Goal: Information Seeking & Learning: Learn about a topic

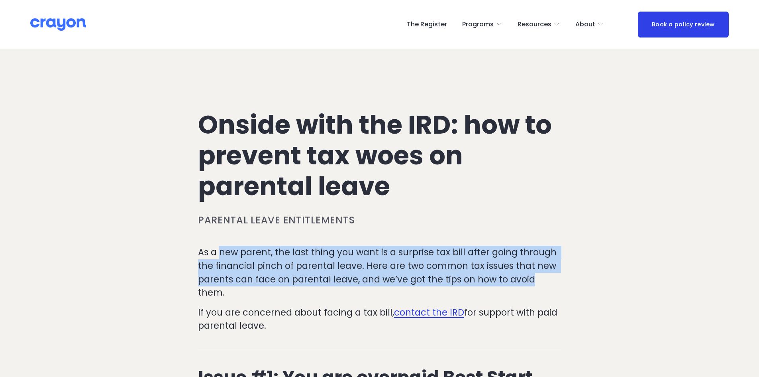
click at [224, 254] on p "As a new parent, the last thing you want is a surprise tax bill after going thr…" at bounding box center [379, 272] width 363 height 53
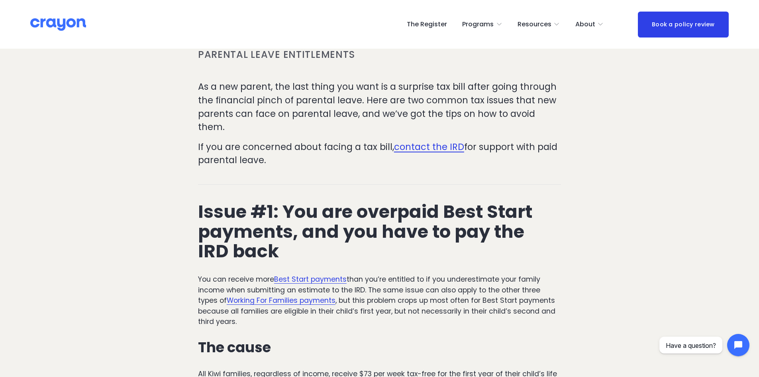
scroll to position [239, 0]
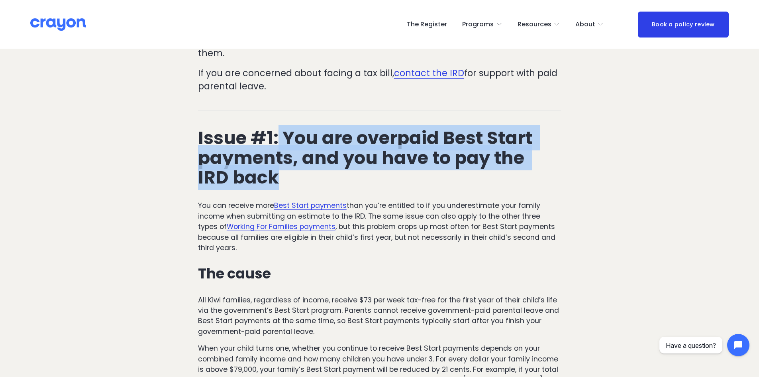
drag, startPoint x: 280, startPoint y: 118, endPoint x: 296, endPoint y: 165, distance: 49.7
click at [296, 165] on h2 "Issue #1: You are overpaid Best Start payments, and you have to pay the IRD back" at bounding box center [379, 158] width 363 height 60
click at [292, 163] on h2 "Issue #1: You are overpaid Best Start payments, and you have to pay the IRD back" at bounding box center [379, 158] width 363 height 60
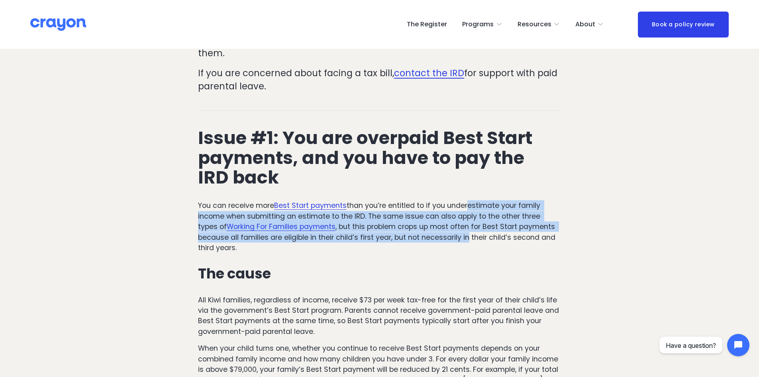
drag, startPoint x: 467, startPoint y: 196, endPoint x: 469, endPoint y: 222, distance: 26.4
click at [469, 222] on p "You can receive more Best Start payments than you’re entitled to if you underes…" at bounding box center [379, 226] width 363 height 53
drag, startPoint x: 468, startPoint y: 224, endPoint x: 465, endPoint y: 185, distance: 38.4
click at [465, 185] on div "Issue #1: You are overpaid Best Start payments, and you have to pay the IRD bac…" at bounding box center [379, 329] width 363 height 403
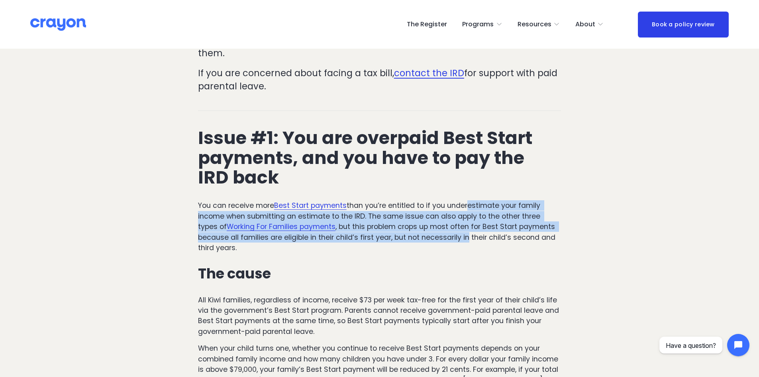
click at [465, 202] on p "You can receive more Best Start payments than you’re entitled to if you underes…" at bounding box center [379, 226] width 363 height 53
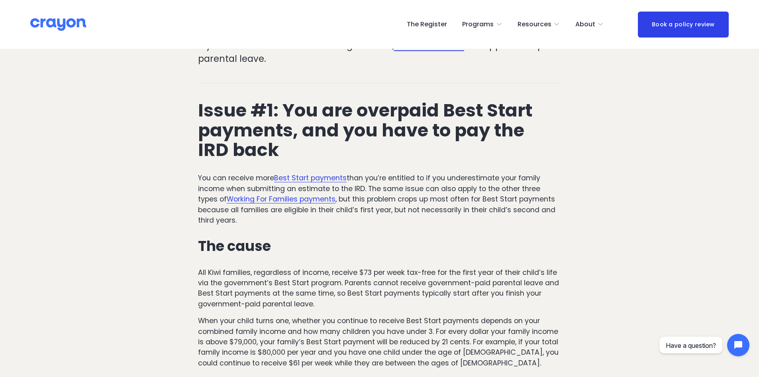
scroll to position [319, 0]
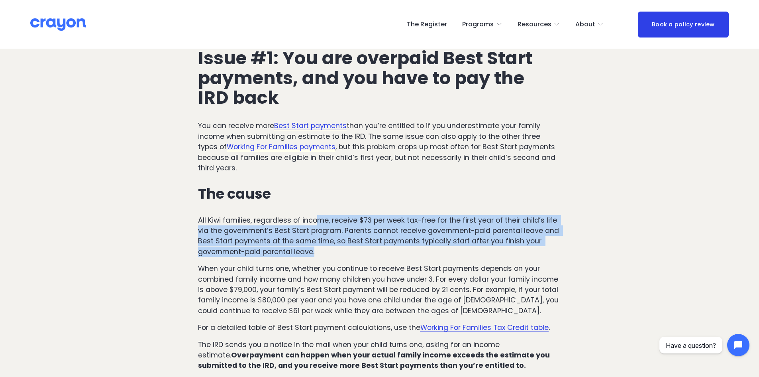
drag, startPoint x: 317, startPoint y: 204, endPoint x: 326, endPoint y: 243, distance: 39.8
click at [326, 243] on p "All Kiwi families, regardless of income, receive $73 per week tax-free for the …" at bounding box center [379, 236] width 363 height 42
click at [327, 236] on p "All Kiwi families, regardless of income, receive $73 per week tax-free for the …" at bounding box center [379, 236] width 363 height 42
drag, startPoint x: 319, startPoint y: 241, endPoint x: 315, endPoint y: 200, distance: 41.6
click at [315, 200] on div "Issue #1: You are overpaid Best Start payments, and you have to pay the IRD bac…" at bounding box center [379, 249] width 363 height 403
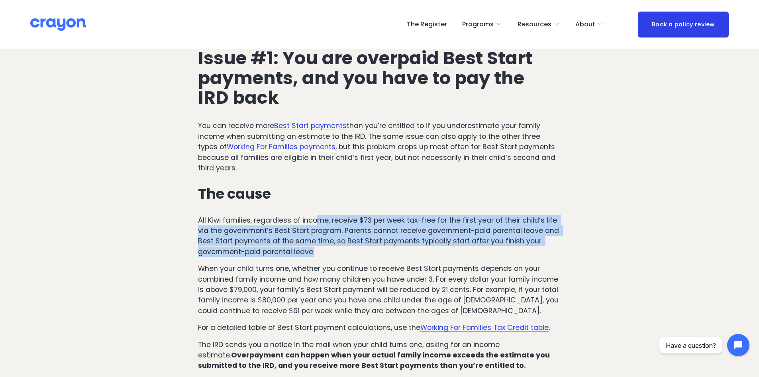
click at [312, 224] on p "All Kiwi families, regardless of income, receive $73 per week tax-free for the …" at bounding box center [379, 236] width 363 height 42
drag, startPoint x: 315, startPoint y: 203, endPoint x: 323, endPoint y: 241, distance: 39.7
click at [323, 241] on p "All Kiwi families, regardless of income, receive $73 per week tax-free for the …" at bounding box center [379, 236] width 363 height 42
click at [321, 238] on p "All Kiwi families, regardless of income, receive $73 per week tax-free for the …" at bounding box center [379, 236] width 363 height 42
drag, startPoint x: 320, startPoint y: 239, endPoint x: 312, endPoint y: 204, distance: 36.0
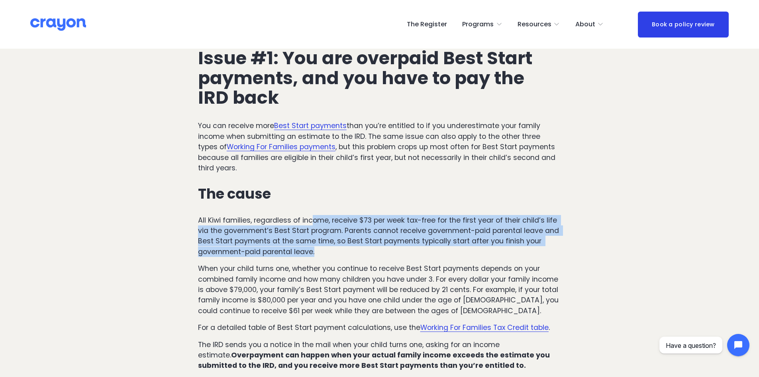
click at [312, 215] on p "All Kiwi families, regardless of income, receive $73 per week tax-free for the …" at bounding box center [379, 236] width 363 height 42
click at [321, 236] on p "All Kiwi families, regardless of income, receive $73 per week tax-free for the …" at bounding box center [379, 236] width 363 height 42
drag, startPoint x: 320, startPoint y: 240, endPoint x: 315, endPoint y: 203, distance: 38.2
click at [315, 215] on p "All Kiwi families, regardless of income, receive $73 per week tax-free for the …" at bounding box center [379, 236] width 363 height 42
click at [324, 228] on p "All Kiwi families, regardless of income, receive $73 per week tax-free for the …" at bounding box center [379, 236] width 363 height 42
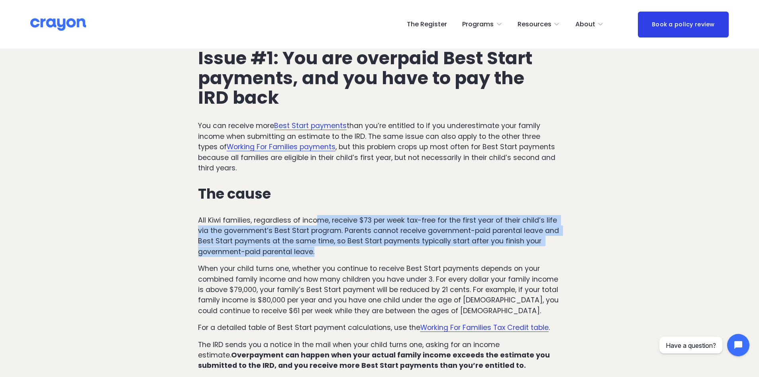
drag, startPoint x: 320, startPoint y: 202, endPoint x: 323, endPoint y: 240, distance: 38.4
click at [323, 240] on p "All Kiwi families, regardless of income, receive $73 per week tax-free for the …" at bounding box center [379, 236] width 363 height 42
drag, startPoint x: 319, startPoint y: 228, endPoint x: 315, endPoint y: 202, distance: 26.7
click at [315, 215] on p "All Kiwi families, regardless of income, receive $73 per week tax-free for the …" at bounding box center [379, 236] width 363 height 42
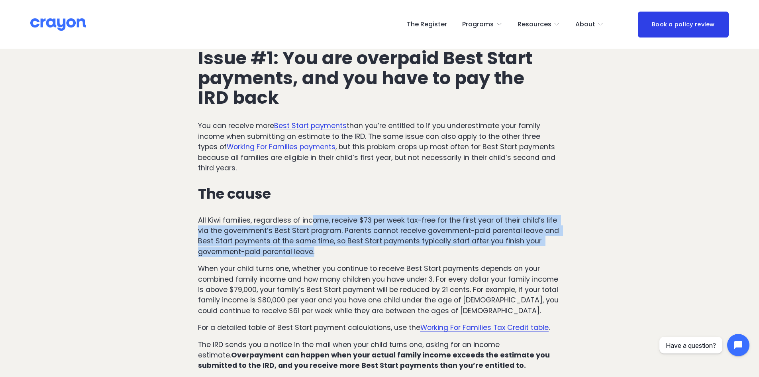
click at [315, 215] on p "All Kiwi families, regardless of income, receive $73 per week tax-free for the …" at bounding box center [379, 236] width 363 height 42
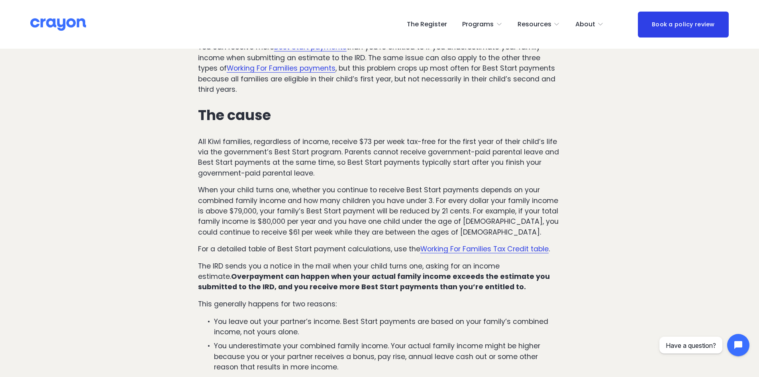
scroll to position [399, 0]
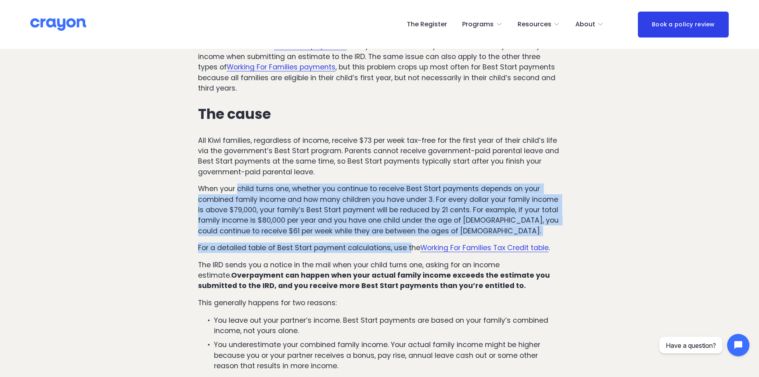
drag, startPoint x: 237, startPoint y: 166, endPoint x: 409, endPoint y: 223, distance: 181.9
click at [409, 223] on div "Issue #1: You are overpaid Best Start payments, and you have to pay the IRD bac…" at bounding box center [379, 170] width 363 height 403
click at [387, 218] on p "When your child turns one, whether you continue to receive Best Start payments …" at bounding box center [379, 209] width 363 height 53
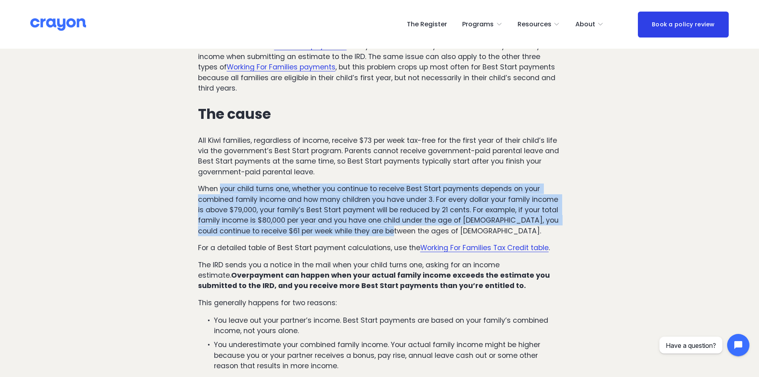
drag, startPoint x: 387, startPoint y: 218, endPoint x: 230, endPoint y: 167, distance: 164.8
click at [230, 167] on div "Issue #1: You are overpaid Best Start payments, and you have to pay the IRD bac…" at bounding box center [379, 170] width 363 height 403
click at [244, 183] on p "When your child turns one, whether you continue to receive Best Start payments …" at bounding box center [379, 209] width 363 height 53
drag, startPoint x: 241, startPoint y: 176, endPoint x: 404, endPoint y: 217, distance: 168.1
click at [404, 217] on p "When your child turns one, whether you continue to receive Best Start payments …" at bounding box center [379, 209] width 363 height 53
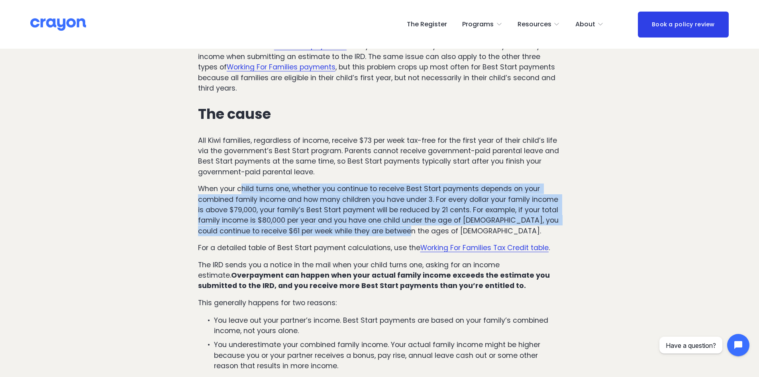
click at [397, 215] on p "When your child turns one, whether you continue to receive Best Start payments …" at bounding box center [379, 209] width 363 height 53
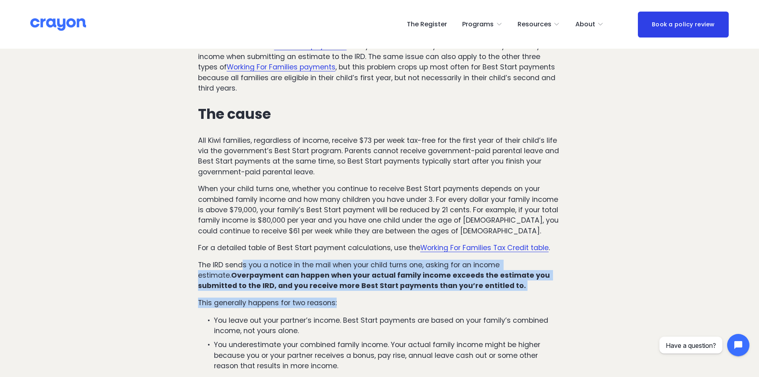
drag, startPoint x: 247, startPoint y: 246, endPoint x: 427, endPoint y: 272, distance: 182.1
click at [433, 275] on div "Issue #1: You are overpaid Best Start payments, and you have to pay the IRD bac…" at bounding box center [379, 170] width 363 height 403
click at [423, 271] on strong "Overpayment can happen when your actual family income exceeds the estimate you …" at bounding box center [375, 280] width 354 height 20
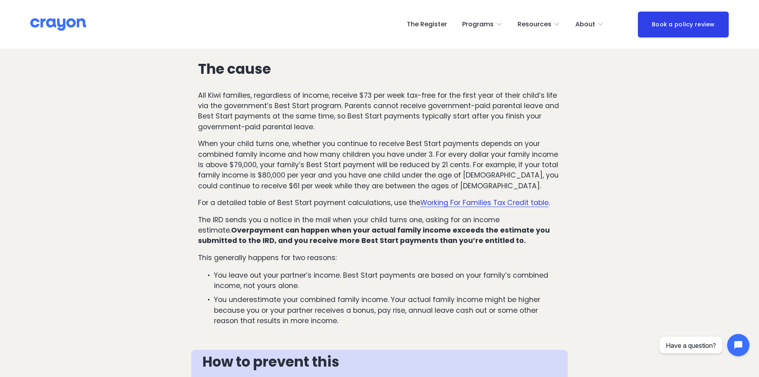
scroll to position [518, 0]
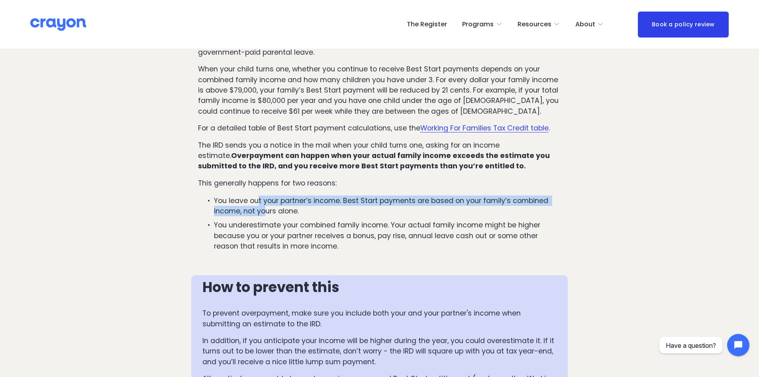
drag, startPoint x: 258, startPoint y: 185, endPoint x: 267, endPoint y: 197, distance: 14.8
click at [267, 197] on p "You leave out your partner’s income. Best Start payments are based on your fami…" at bounding box center [387, 205] width 347 height 21
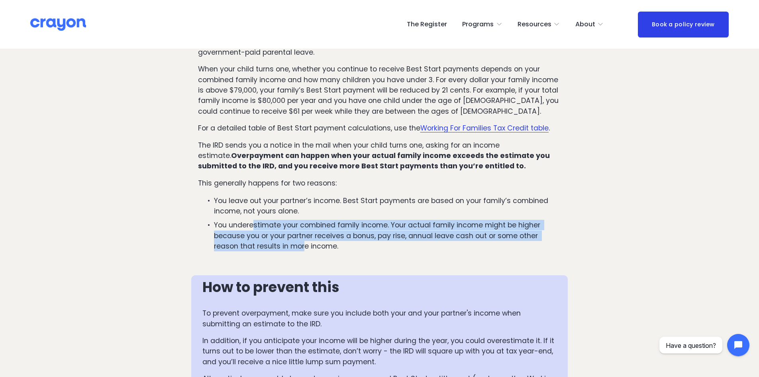
drag, startPoint x: 253, startPoint y: 213, endPoint x: 303, endPoint y: 230, distance: 53.6
click at [303, 230] on p "You underestimate your combined family income. Your actual family income might …" at bounding box center [387, 235] width 347 height 31
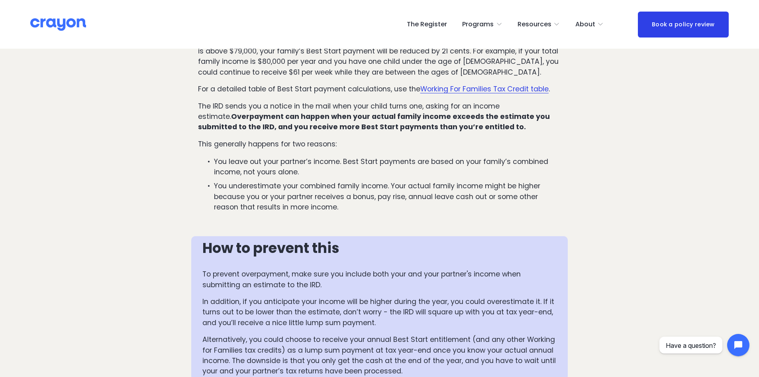
scroll to position [638, 0]
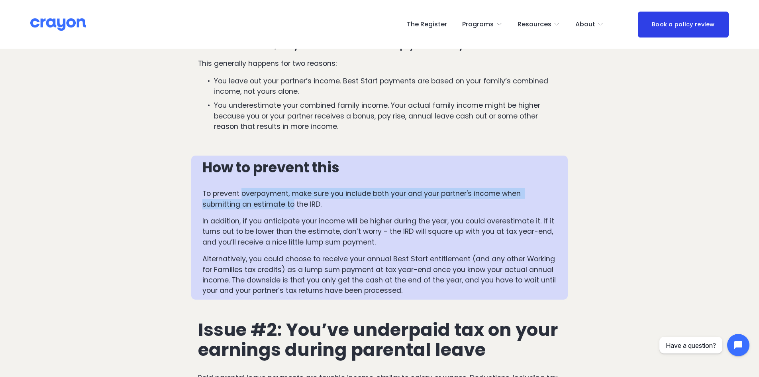
drag, startPoint x: 242, startPoint y: 181, endPoint x: 293, endPoint y: 189, distance: 51.4
click at [293, 189] on p "To prevent overpayment, make sure you include both your and your partner's inco…" at bounding box center [380, 198] width 354 height 21
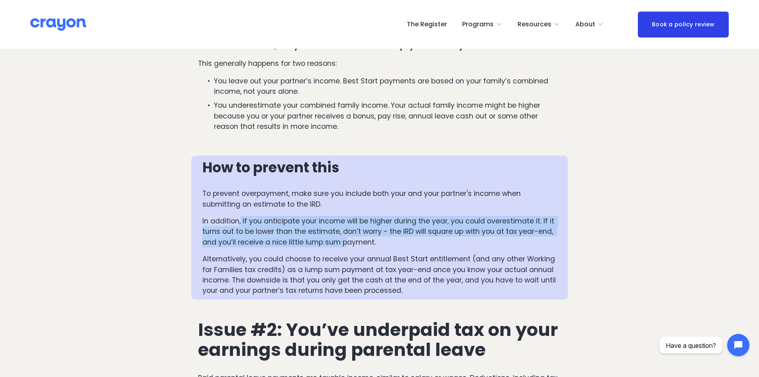
drag, startPoint x: 242, startPoint y: 204, endPoint x: 346, endPoint y: 233, distance: 108.3
click at [346, 233] on p "In addition, if you anticipate your income will be higher during the year, you …" at bounding box center [380, 231] width 354 height 31
drag, startPoint x: 346, startPoint y: 233, endPoint x: 228, endPoint y: 210, distance: 120.2
click at [228, 216] on p "In addition, if you anticipate your income will be higher during the year, you …" at bounding box center [380, 231] width 354 height 31
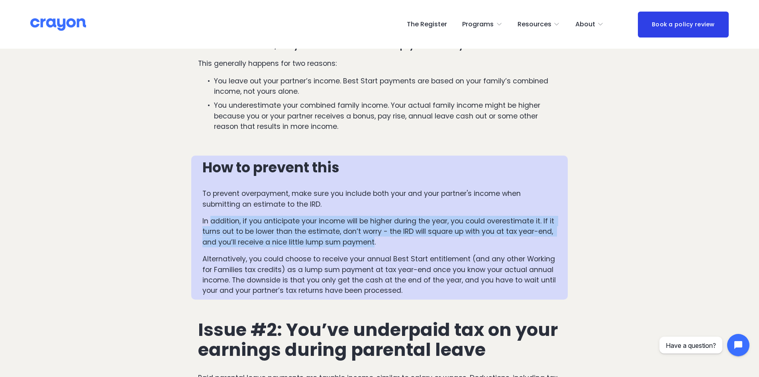
click at [229, 216] on p "In addition, if you anticipate your income will be higher during the year, you …" at bounding box center [380, 231] width 354 height 31
drag, startPoint x: 301, startPoint y: 216, endPoint x: 335, endPoint y: 229, distance: 36.4
click at [335, 229] on p "In addition, if you anticipate your income will be higher during the year, you …" at bounding box center [380, 231] width 354 height 31
drag, startPoint x: 335, startPoint y: 229, endPoint x: 242, endPoint y: 204, distance: 96.1
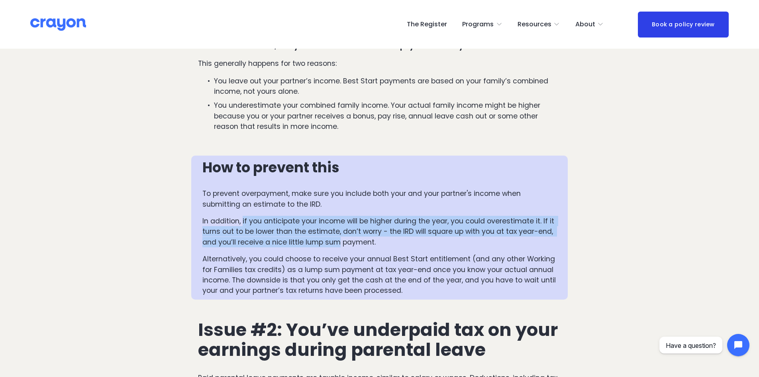
click at [242, 216] on p "In addition, if you anticipate your income will be higher during the year, you …" at bounding box center [380, 231] width 354 height 31
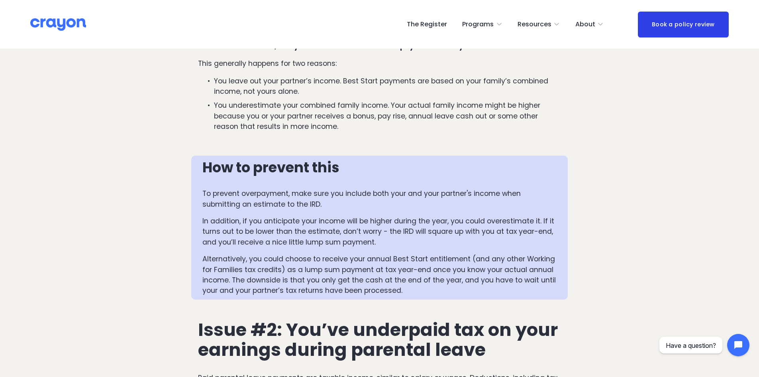
click at [251, 239] on div "How to prevent this To prevent overpayment, make sure you include both your and…" at bounding box center [380, 227] width 354 height 136
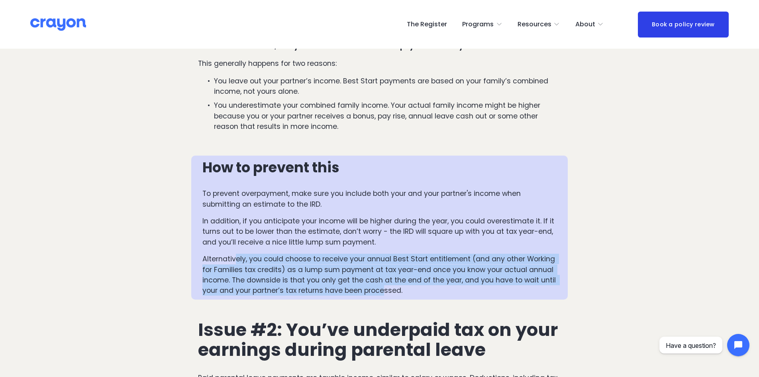
drag, startPoint x: 260, startPoint y: 248, endPoint x: 385, endPoint y: 278, distance: 128.3
click at [385, 278] on p "Alternatively, you could choose to receive your annual Best Start entitlement (…" at bounding box center [380, 275] width 354 height 42
click at [369, 279] on p "Alternatively, you could choose to receive your annual Best Start entitlement (…" at bounding box center [380, 275] width 354 height 42
drag, startPoint x: 369, startPoint y: 279, endPoint x: 256, endPoint y: 249, distance: 116.8
click at [256, 254] on p "Alternatively, you could choose to receive your annual Best Start entitlement (…" at bounding box center [380, 275] width 354 height 42
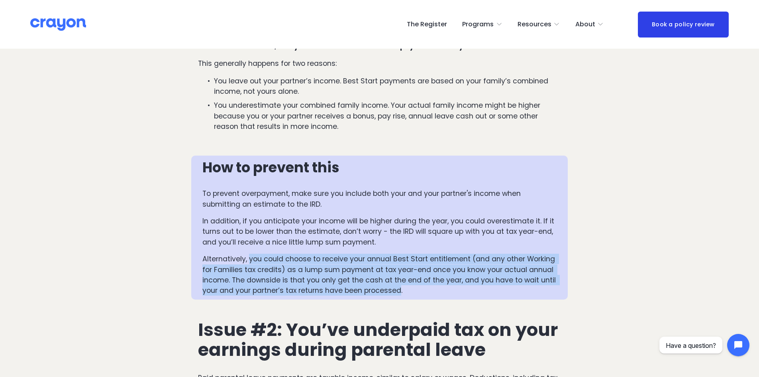
click at [256, 254] on p "Alternatively, you could choose to receive your annual Best Start entitlement (…" at bounding box center [380, 275] width 354 height 42
drag, startPoint x: 256, startPoint y: 249, endPoint x: 350, endPoint y: 275, distance: 96.8
click at [350, 275] on p "Alternatively, you could choose to receive your annual Best Start entitlement (…" at bounding box center [380, 275] width 354 height 42
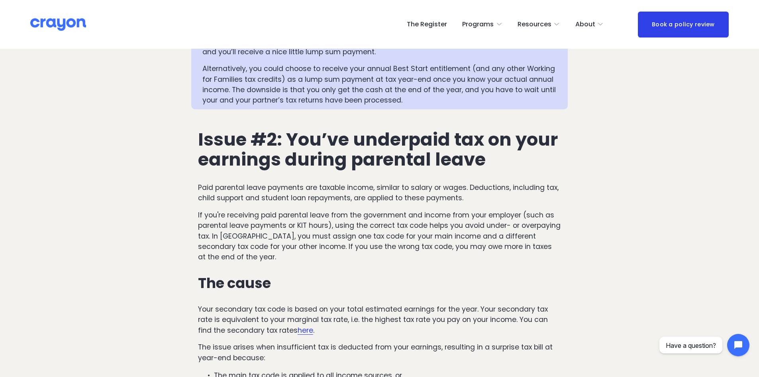
scroll to position [837, 0]
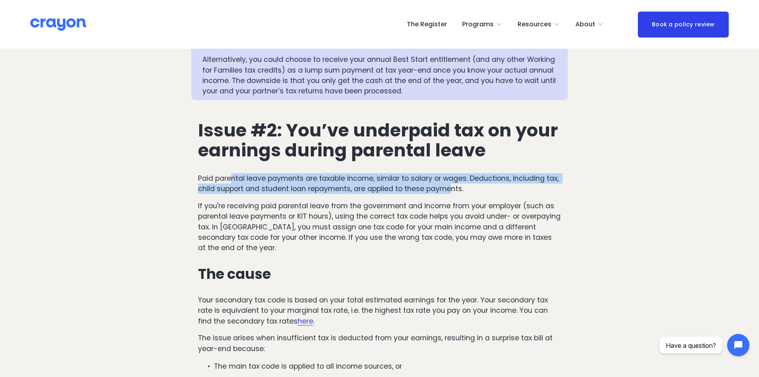
drag, startPoint x: 233, startPoint y: 165, endPoint x: 452, endPoint y: 181, distance: 219.9
click at [452, 181] on p "Paid parental leave payments are taxable income, similar to salary or wages. De…" at bounding box center [379, 183] width 363 height 21
click at [406, 174] on p "Paid parental leave payments are taxable income, similar to salary or wages. De…" at bounding box center [379, 183] width 363 height 21
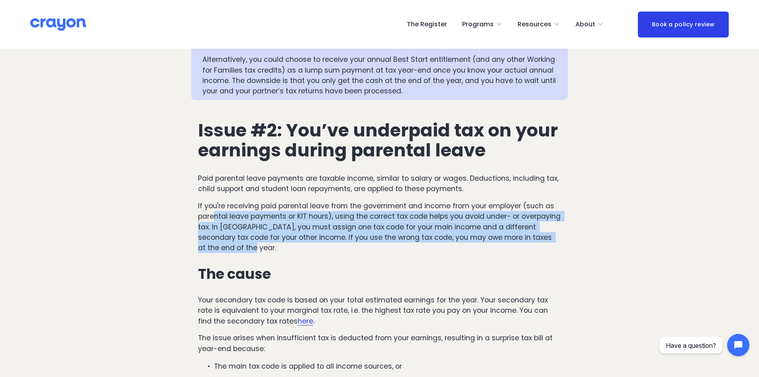
drag, startPoint x: 221, startPoint y: 204, endPoint x: 281, endPoint y: 236, distance: 67.6
click at [281, 236] on p "If you're receiving paid parental leave from the government and income from you…" at bounding box center [379, 227] width 363 height 53
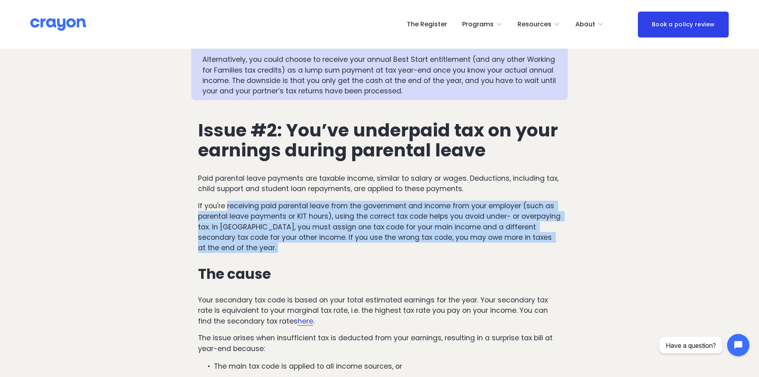
drag, startPoint x: 281, startPoint y: 236, endPoint x: 246, endPoint y: 193, distance: 55.3
click at [246, 201] on p "If you're receiving paid parental leave from the government and income from you…" at bounding box center [379, 227] width 363 height 53
drag, startPoint x: 246, startPoint y: 193, endPoint x: 297, endPoint y: 231, distance: 64.0
click at [297, 231] on p "If you're receiving paid parental leave from the government and income from you…" at bounding box center [379, 227] width 363 height 53
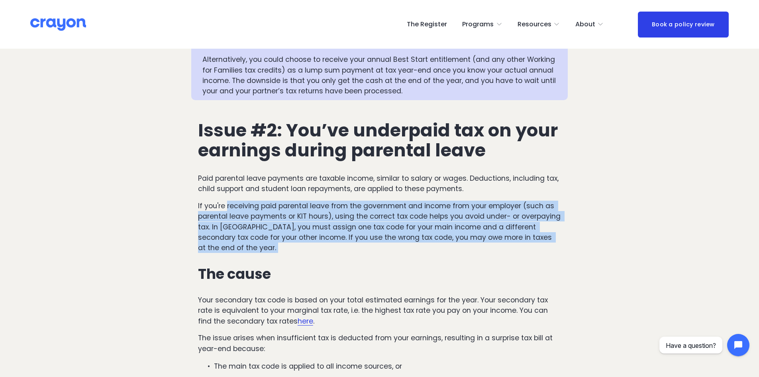
click at [297, 231] on p "If you're receiving paid parental leave from the government and income from you…" at bounding box center [379, 227] width 363 height 53
drag, startPoint x: 297, startPoint y: 231, endPoint x: 264, endPoint y: 193, distance: 51.2
click at [264, 201] on p "If you're receiving paid parental leave from the government and income from you…" at bounding box center [379, 227] width 363 height 53
drag, startPoint x: 264, startPoint y: 193, endPoint x: 276, endPoint y: 232, distance: 41.0
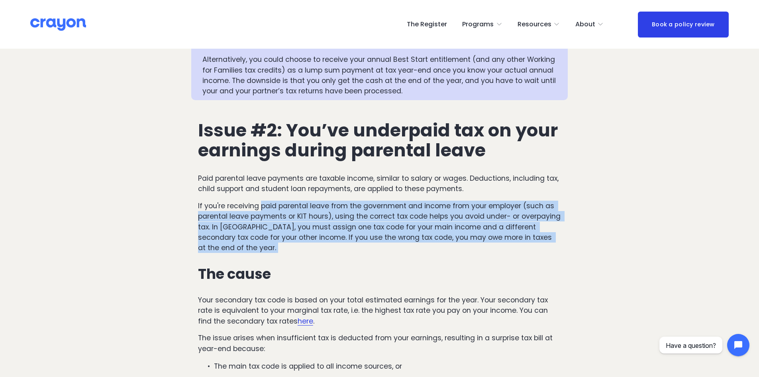
click at [276, 232] on p "If you're receiving paid parental leave from the government and income from you…" at bounding box center [379, 227] width 363 height 53
drag
click at [264, 201] on p "If you're receiving paid parental leave from the government and income from you…" at bounding box center [379, 227] width 363 height 53
click at [314, 232] on p "If you're receiving paid parental leave from the government and income from you…" at bounding box center [379, 227] width 363 height 53
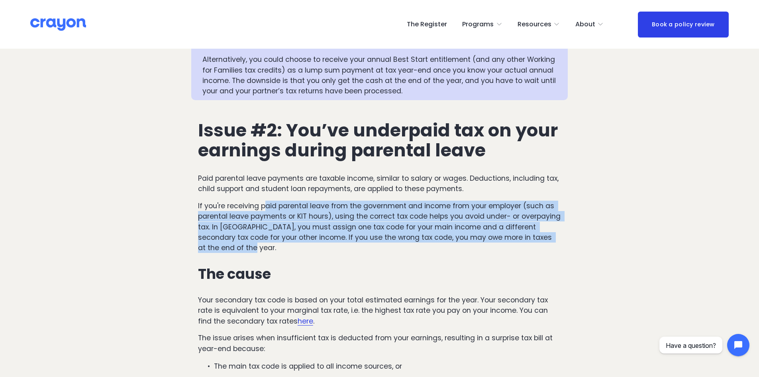
click at [268, 201] on p "If you're receiving paid parental leave from the government and income from you…" at bounding box center [379, 227] width 363 height 53
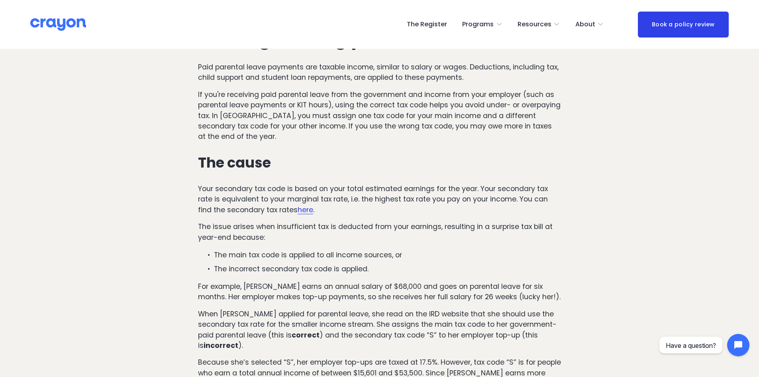
scroll to position [957, 0]
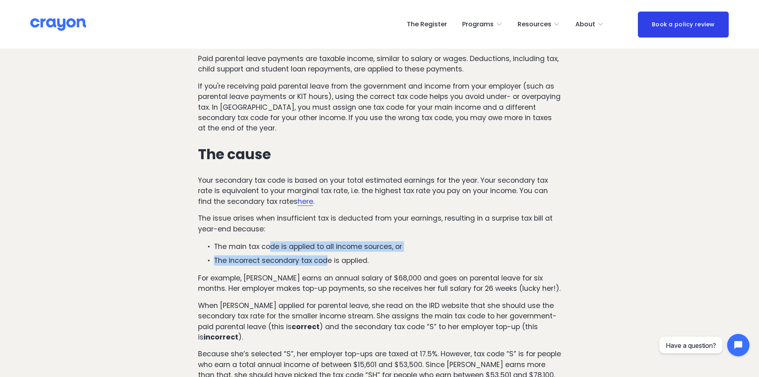
click at [326, 246] on div "Issue #2: You’ve underpaid tax on your earnings during parental leave Paid pare…" at bounding box center [379, 230] width 363 height 459
click at [326, 255] on p "The incorrect secondary tax code is applied." at bounding box center [387, 260] width 347 height 10
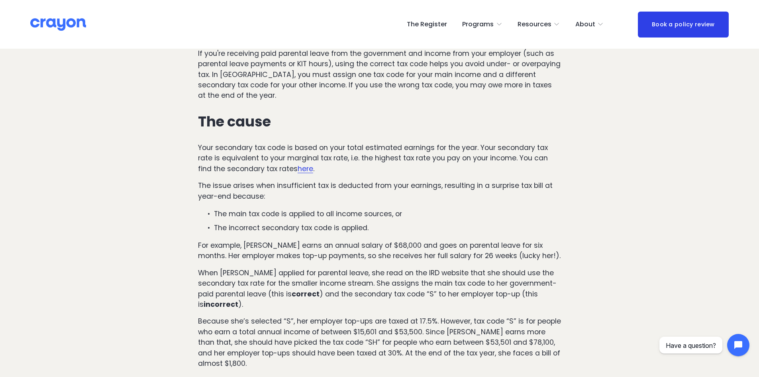
scroll to position [1037, 0]
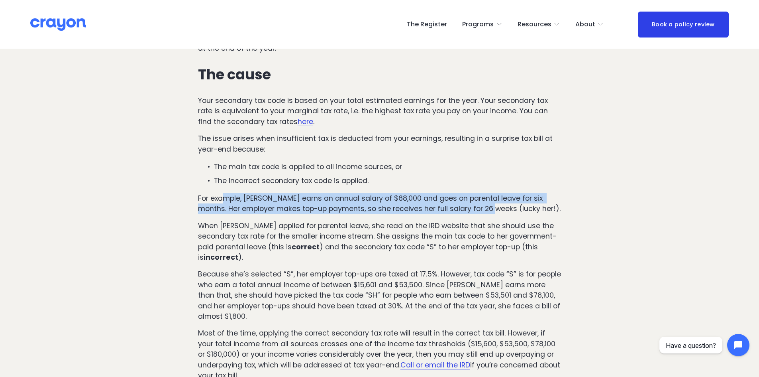
click at [482, 198] on div "Issue #2: You’ve underpaid tax on your earnings during parental leave Paid pare…" at bounding box center [379, 150] width 363 height 459
click at [482, 198] on p "For example, [PERSON_NAME] earns an annual salary of $68,000 and goes on parent…" at bounding box center [379, 203] width 363 height 21
click at [230, 193] on p "For example, [PERSON_NAME] earns an annual salary of $68,000 and goes on parent…" at bounding box center [379, 203] width 363 height 21
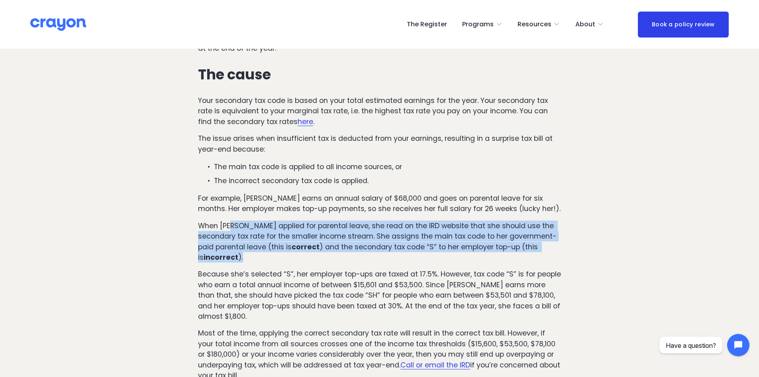
click at [241, 248] on p "When [PERSON_NAME] applied for parental leave, she read on the IRD website that…" at bounding box center [379, 241] width 363 height 42
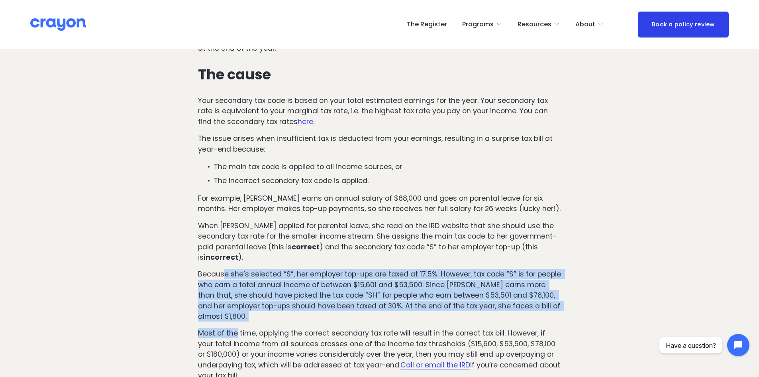
click at [236, 309] on div "Issue #2: You’ve underpaid tax on your earnings during parental leave Paid pare…" at bounding box center [379, 150] width 363 height 459
click at [235, 304] on p "Because she’s selected “S”, her employer top-ups are taxed at 17.5%. However, t…" at bounding box center [379, 295] width 363 height 53
click at [220, 269] on p "Because she’s selected “S”, her employer top-ups are taxed at 17.5%. However, t…" at bounding box center [379, 295] width 363 height 53
click at [232, 305] on p "Because she’s selected “S”, her employer top-ups are taxed at 17.5%. However, t…" at bounding box center [379, 295] width 363 height 53
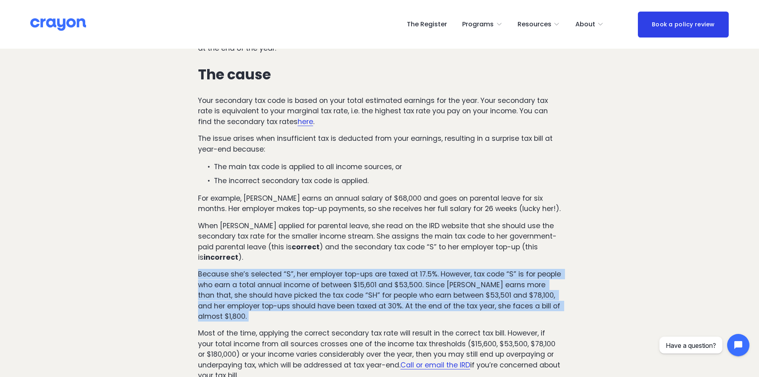
click at [232, 305] on p "Because she’s selected “S”, her employer top-ups are taxed at 17.5%. However, t…" at bounding box center [379, 295] width 363 height 53
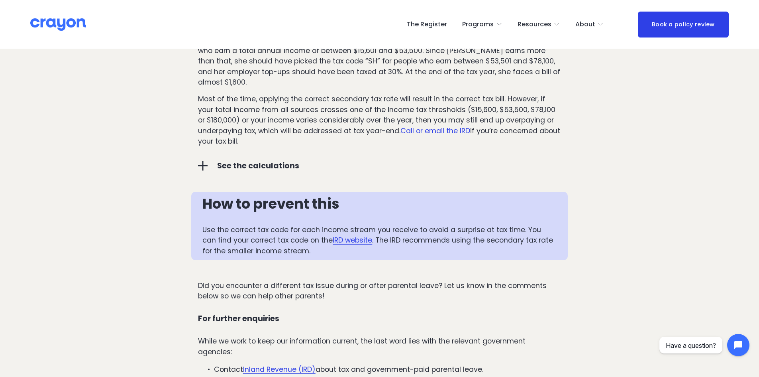
scroll to position [1276, 0]
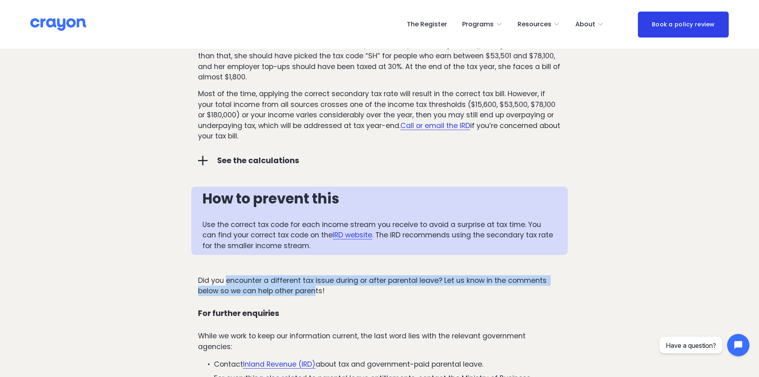
click at [317, 281] on p "Did you encounter a different tax issue during or after parental leave? Let us …" at bounding box center [379, 285] width 363 height 21
click at [314, 281] on p "Did you encounter a different tax issue during or after parental leave? Let us …" at bounding box center [379, 285] width 363 height 21
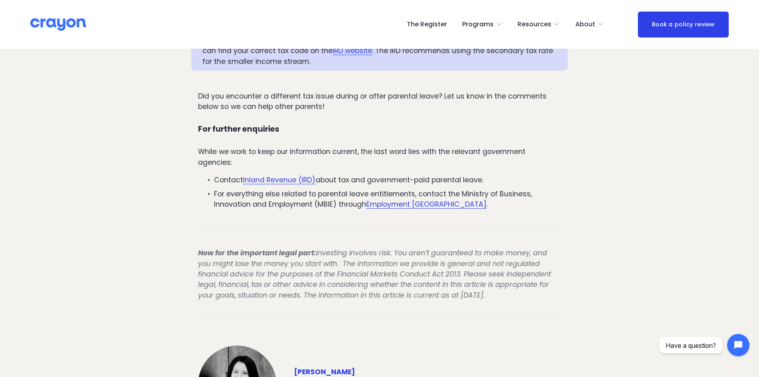
scroll to position [1515, 0]
